Goal: Transaction & Acquisition: Purchase product/service

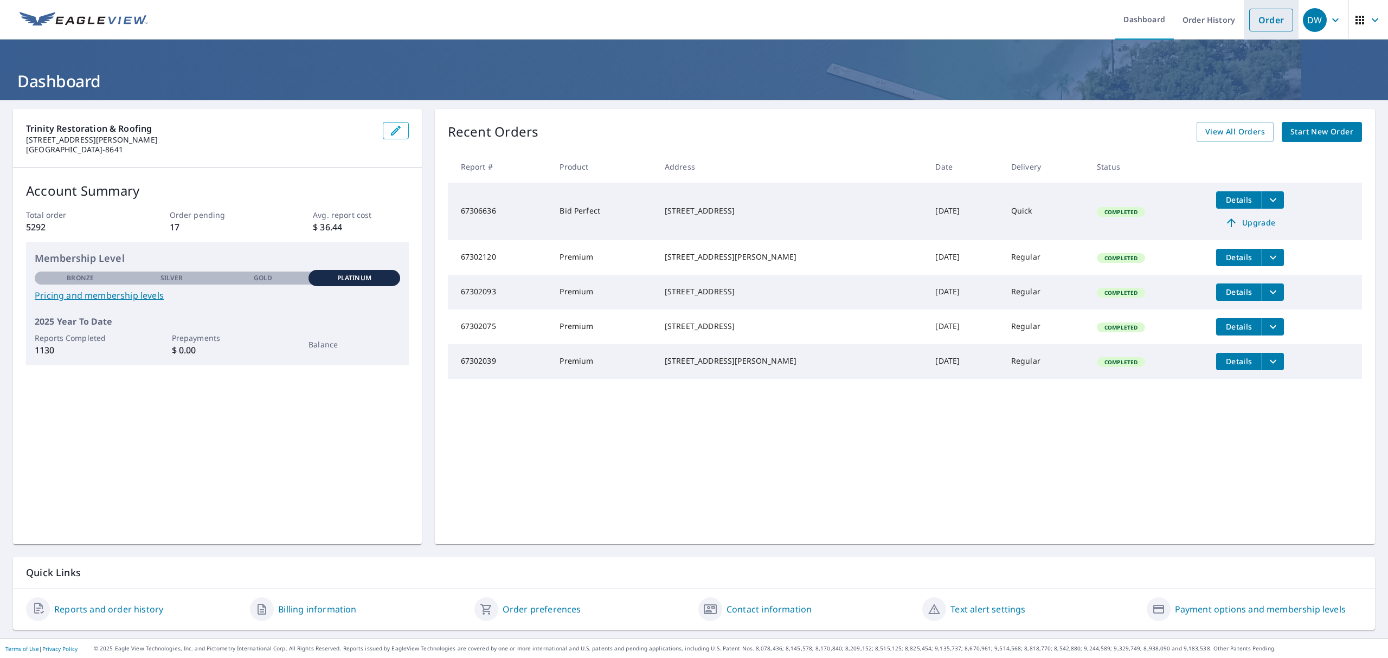
click at [1251, 18] on link "Order" at bounding box center [1271, 20] width 44 height 23
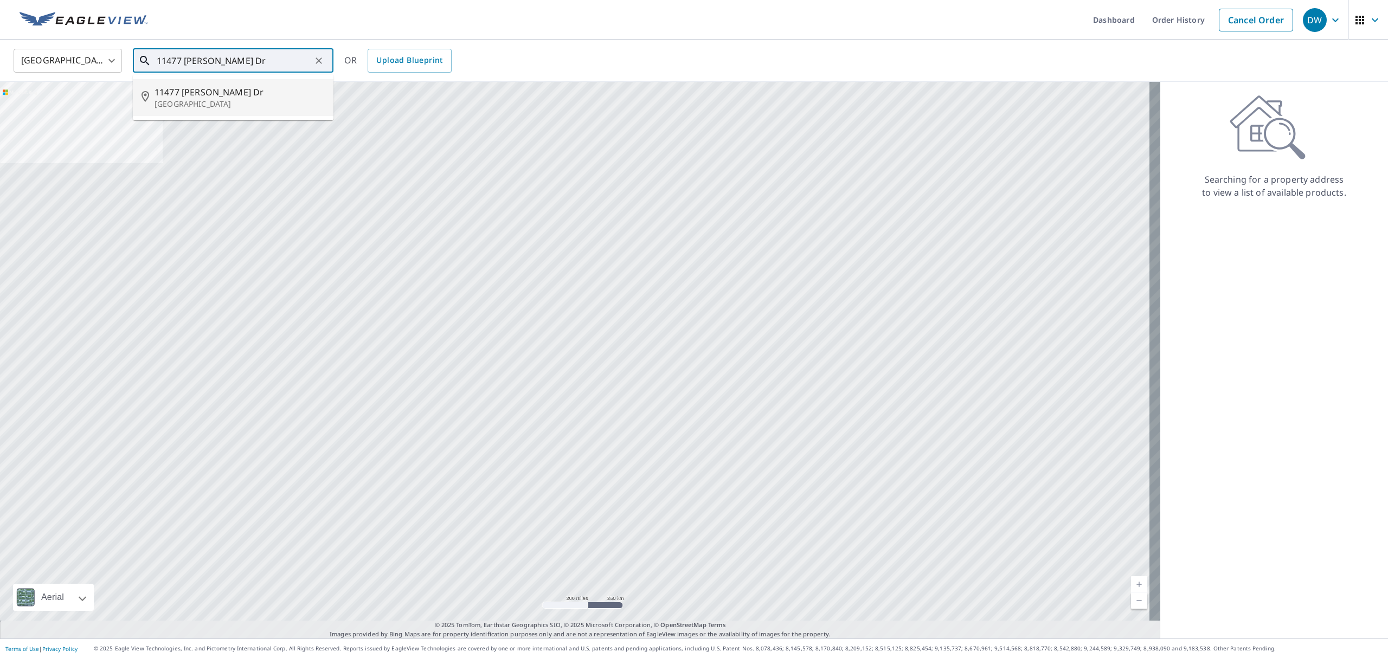
click at [229, 93] on span "11477 [PERSON_NAME] Dr" at bounding box center [239, 92] width 170 height 13
type input "[STREET_ADDRESS][PERSON_NAME][PERSON_NAME]"
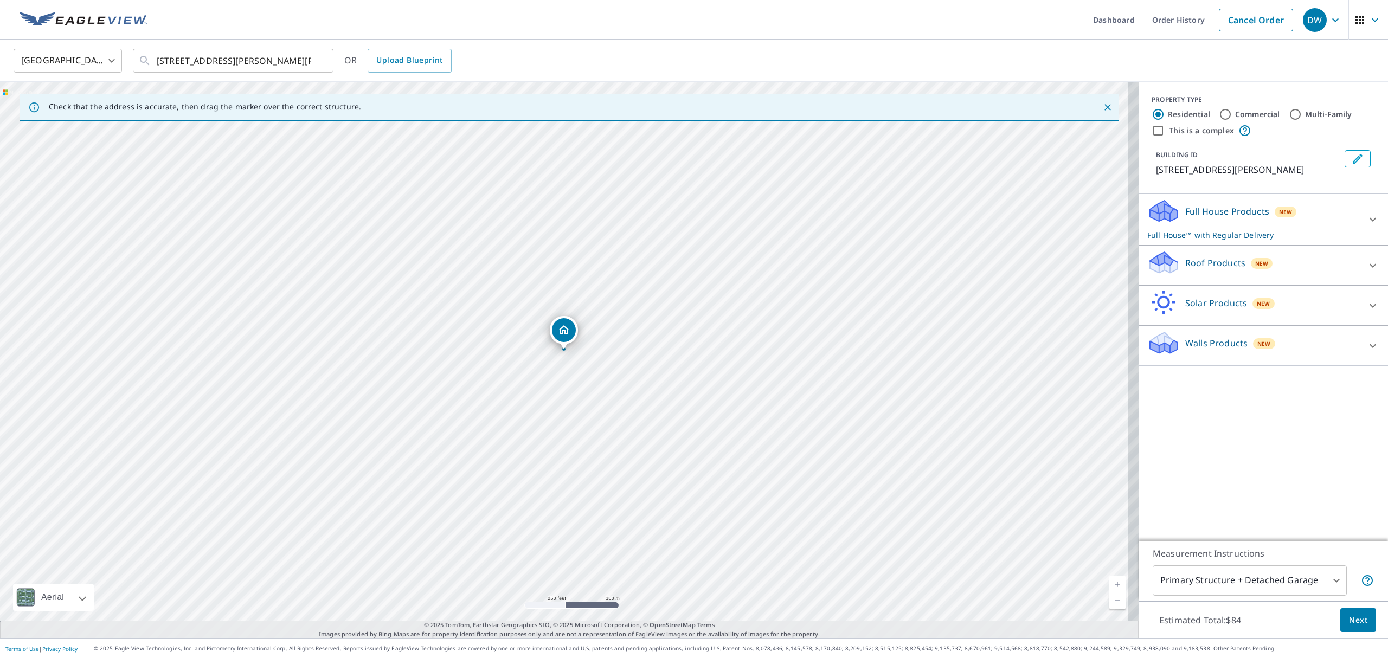
click at [1366, 270] on icon at bounding box center [1372, 265] width 13 height 13
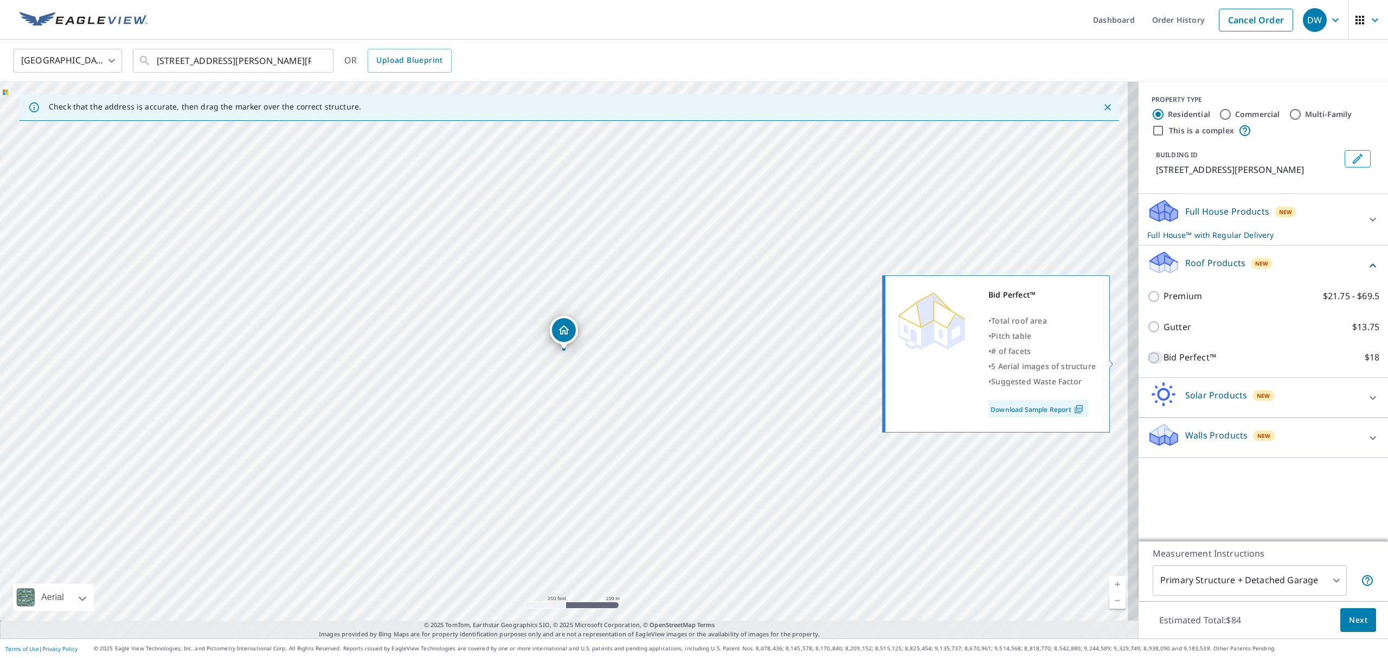
click at [1147, 358] on input "Bid Perfect™ $18" at bounding box center [1155, 357] width 16 height 13
checkbox input "true"
checkbox input "false"
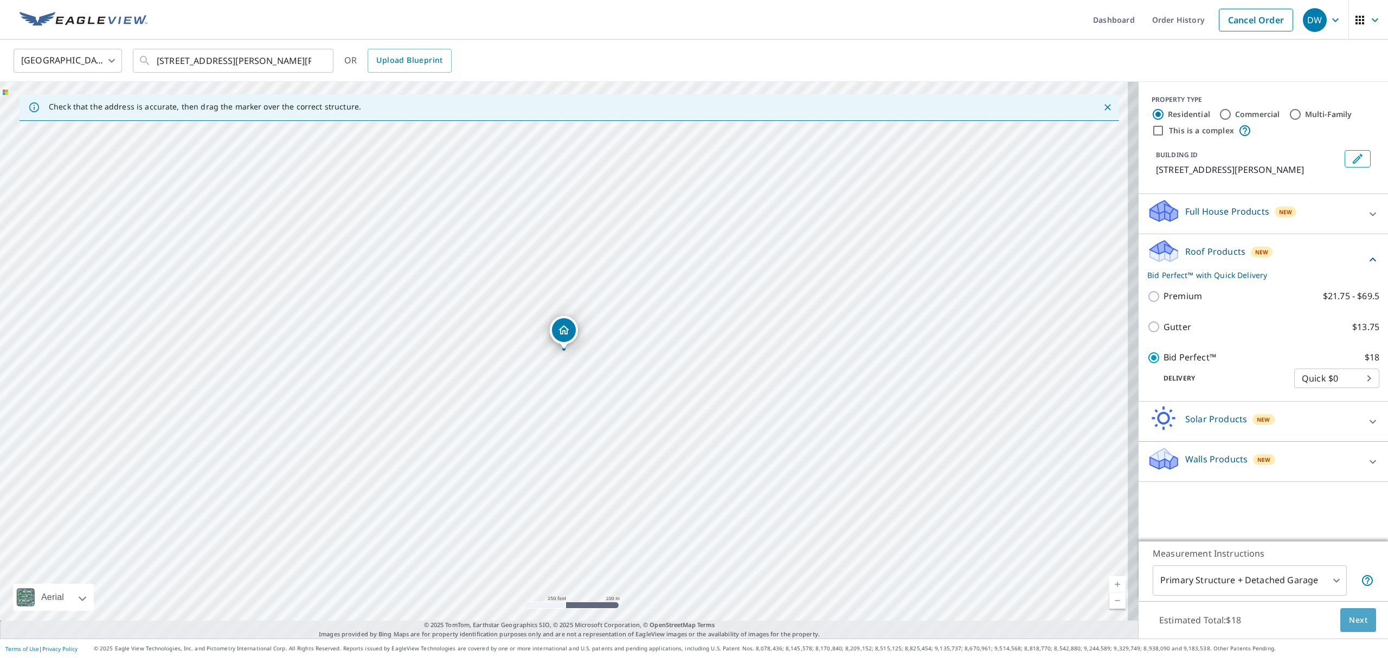
click at [1349, 610] on button "Next" at bounding box center [1358, 620] width 36 height 24
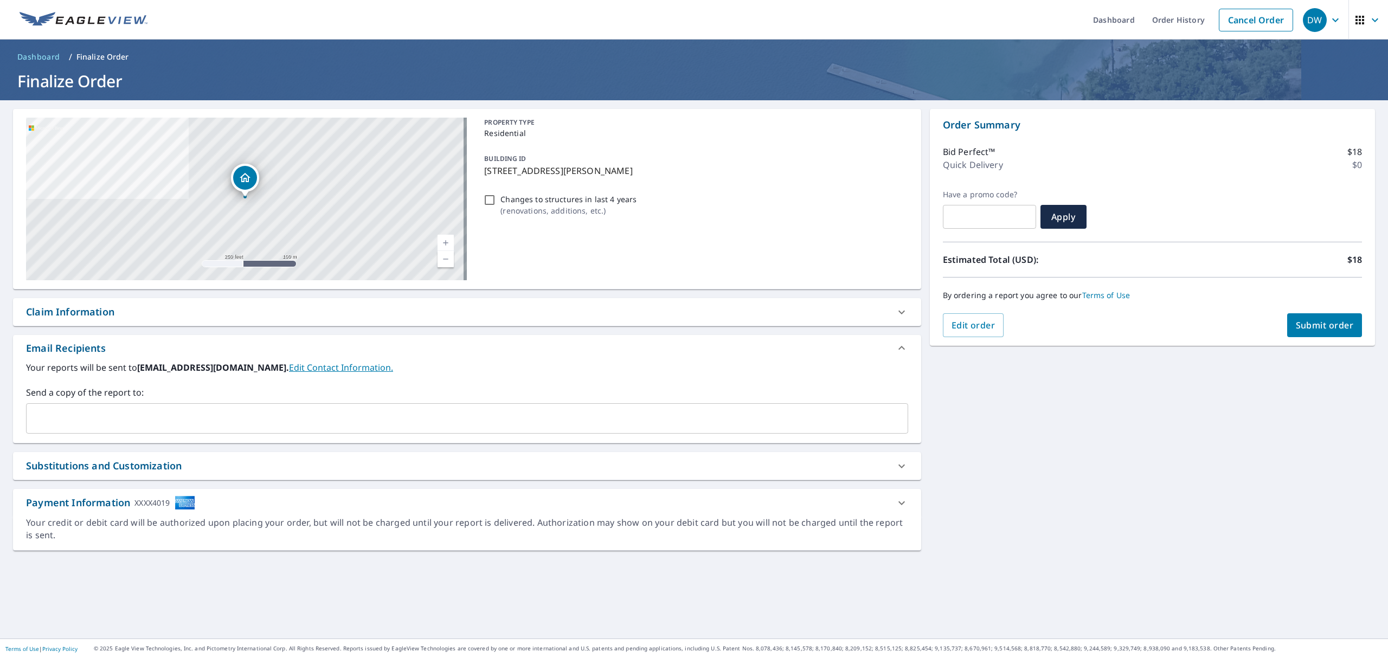
click at [154, 405] on div "​" at bounding box center [467, 418] width 882 height 30
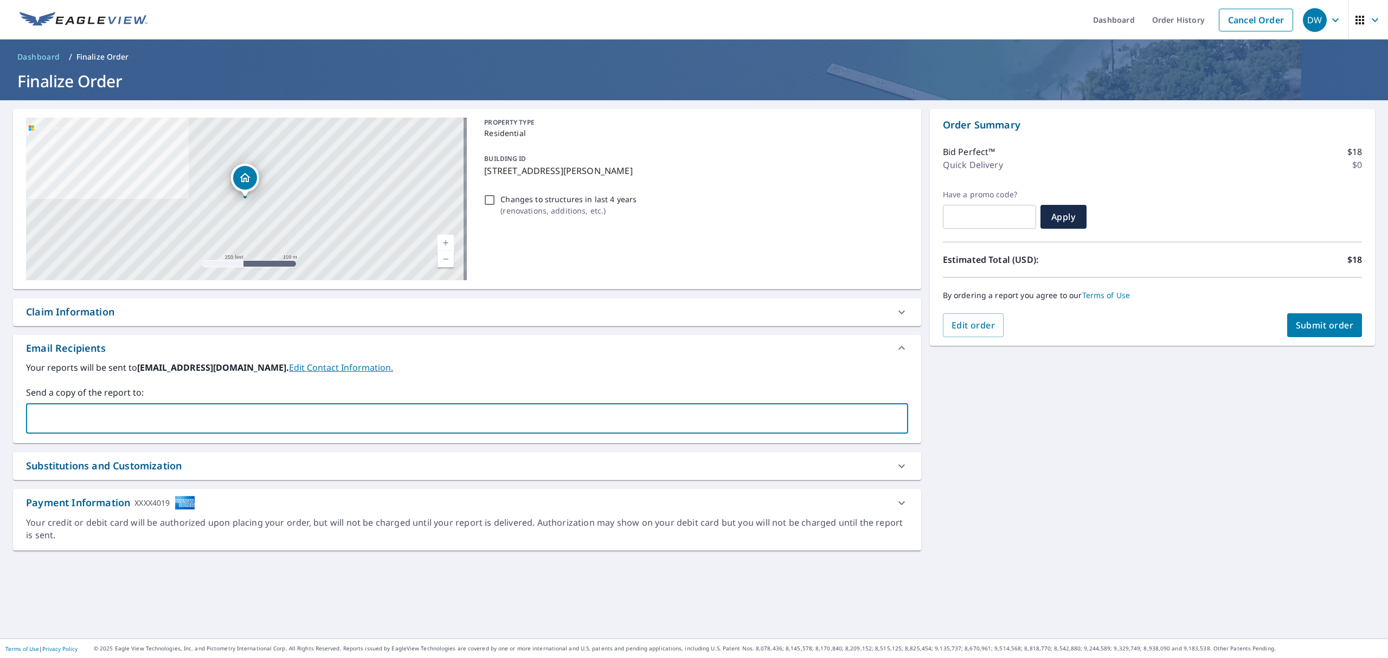
click at [154, 414] on input "text" at bounding box center [459, 418] width 856 height 21
type input "[EMAIL_ADDRESS][DOMAIN_NAME]"
click at [1298, 313] on button "Submit order" at bounding box center [1324, 325] width 75 height 24
checkbox input "true"
